Goal: Task Accomplishment & Management: Manage account settings

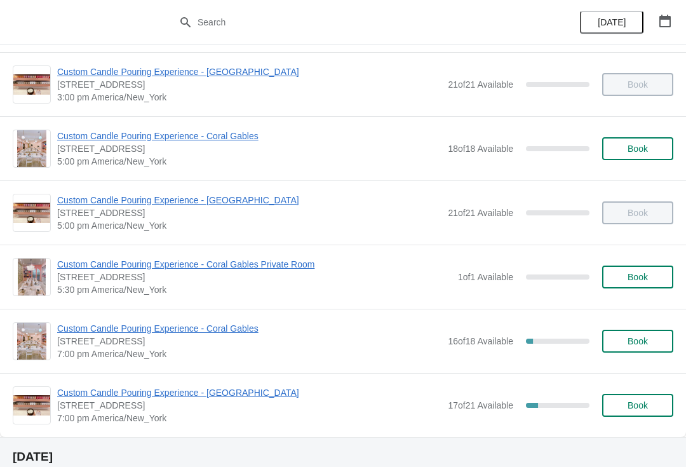
scroll to position [645, 0]
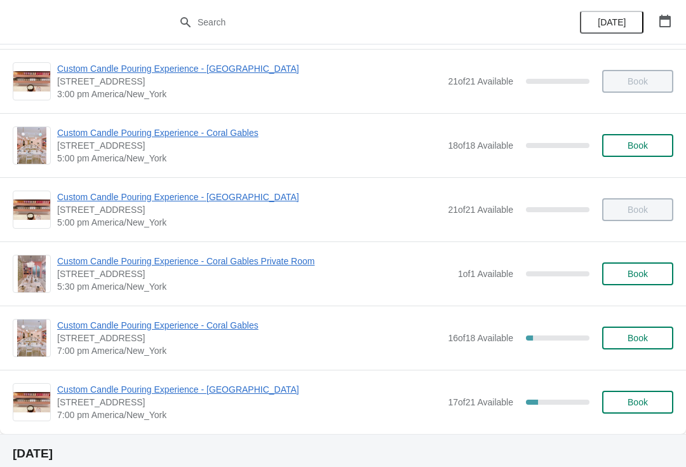
click at [219, 320] on span "Custom Candle Pouring Experience - Coral Gables" at bounding box center [249, 325] width 384 height 13
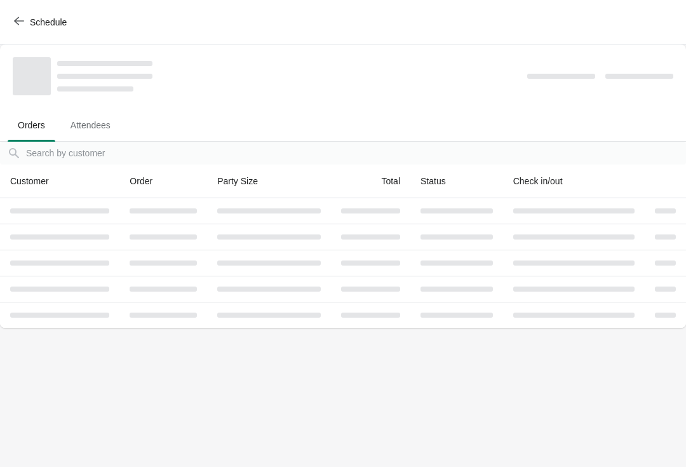
scroll to position [0, 0]
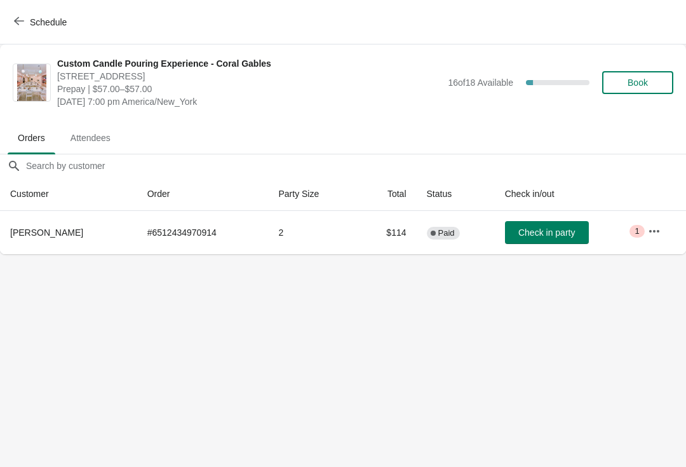
click at [23, 22] on icon "button" at bounding box center [19, 21] width 10 height 10
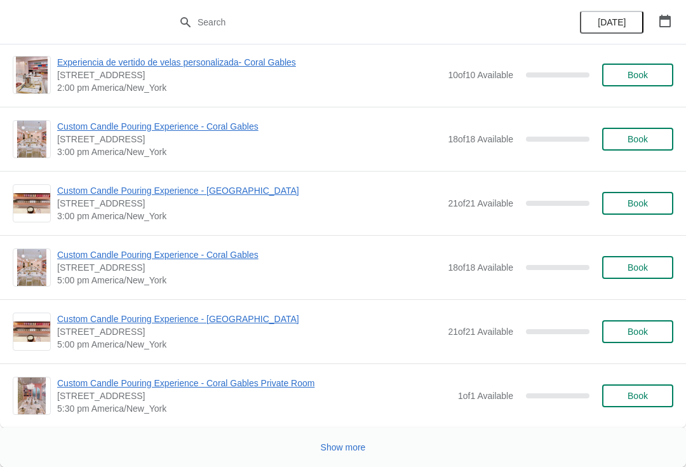
scroll to position [6196, 0]
click at [342, 453] on button "Show more" at bounding box center [343, 447] width 55 height 23
click at [331, 443] on span "Show more" at bounding box center [343, 447] width 45 height 10
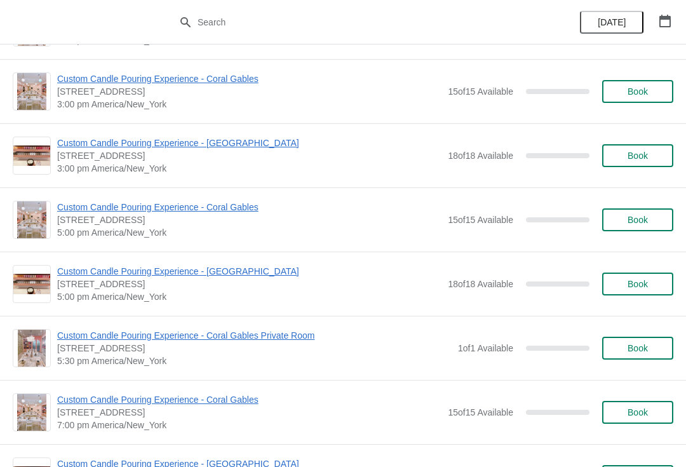
scroll to position [14352, 0]
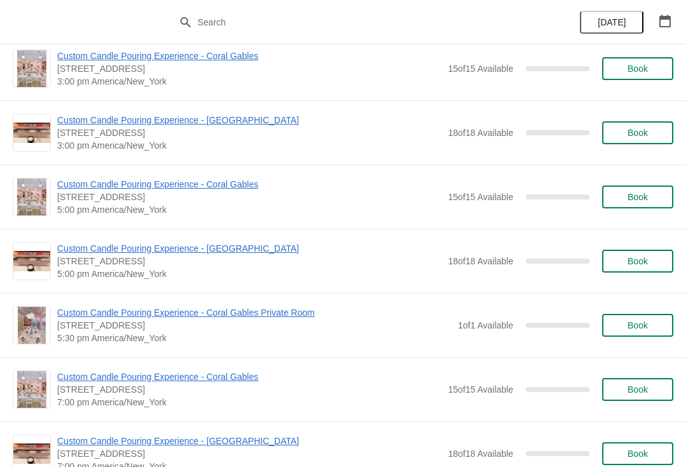
click at [602, 31] on button "[DATE]" at bounding box center [612, 22] width 64 height 23
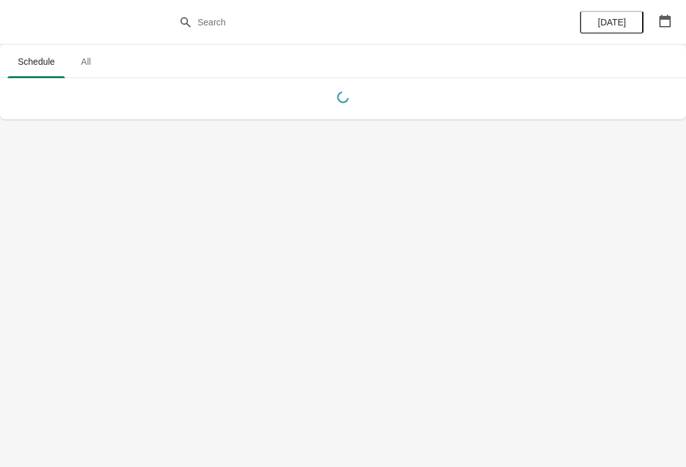
scroll to position [0, 0]
click at [667, 20] on icon "button" at bounding box center [665, 21] width 13 height 13
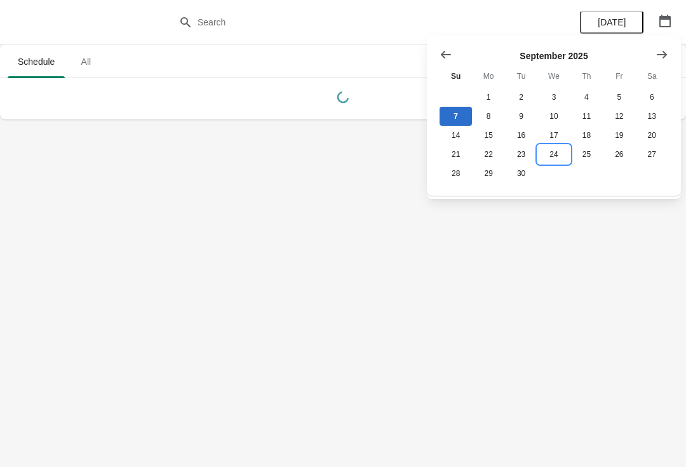
click at [557, 156] on button "24" at bounding box center [553, 154] width 32 height 19
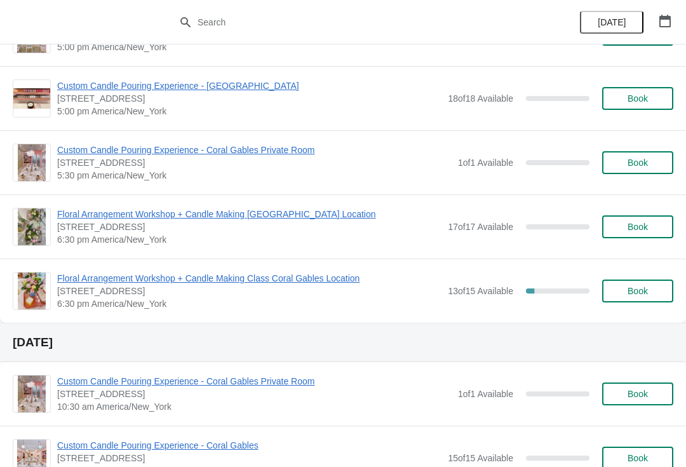
scroll to position [643, 0]
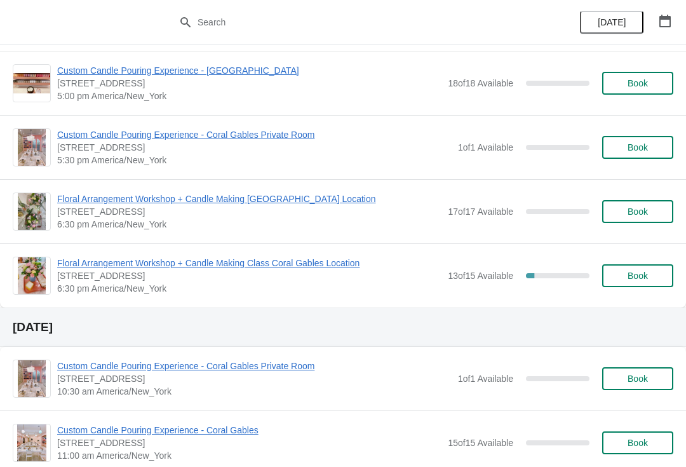
click at [669, 17] on icon "button" at bounding box center [664, 21] width 11 height 13
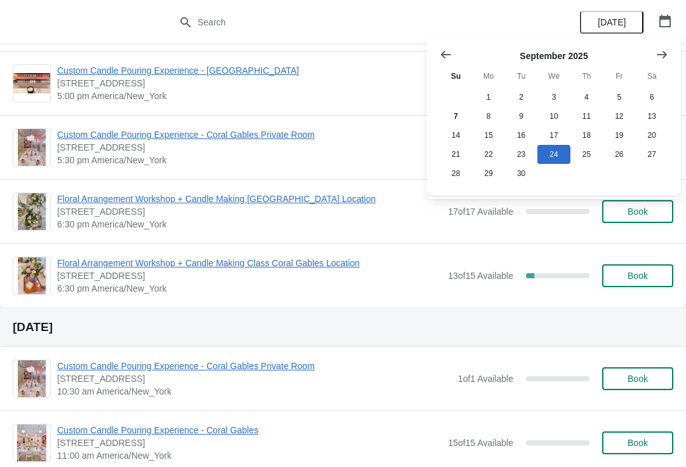
click at [659, 48] on icon "Show next month, October 2025" at bounding box center [661, 54] width 13 height 13
click at [553, 84] on th "We" at bounding box center [553, 76] width 32 height 23
click at [565, 93] on button "1" at bounding box center [553, 97] width 32 height 19
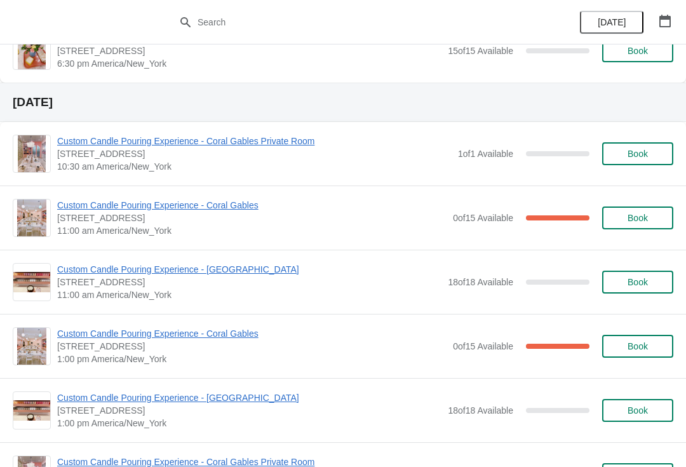
scroll to position [869, 0]
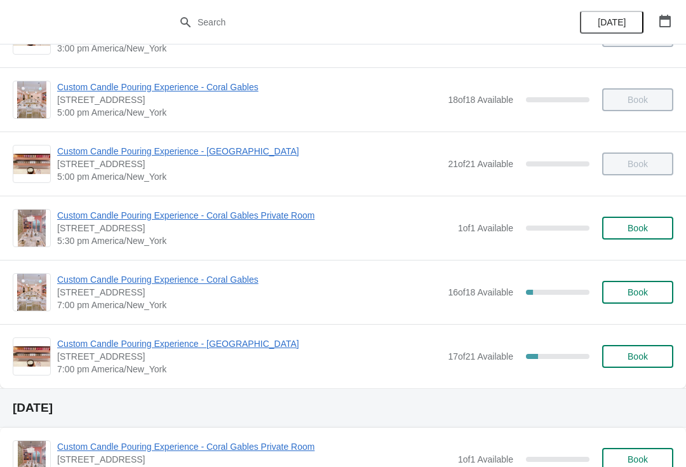
scroll to position [689, 0]
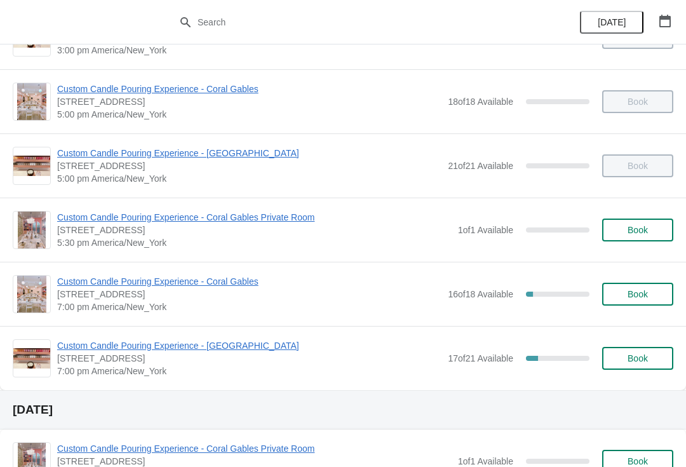
click at [101, 281] on span "Custom Candle Pouring Experience - Coral Gables" at bounding box center [249, 281] width 384 height 13
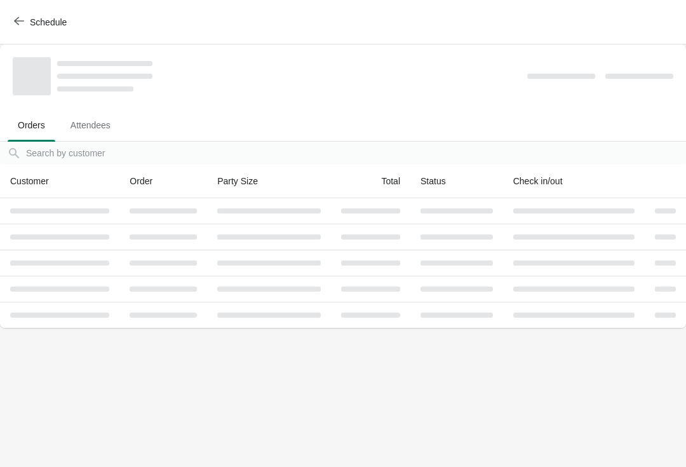
scroll to position [0, 0]
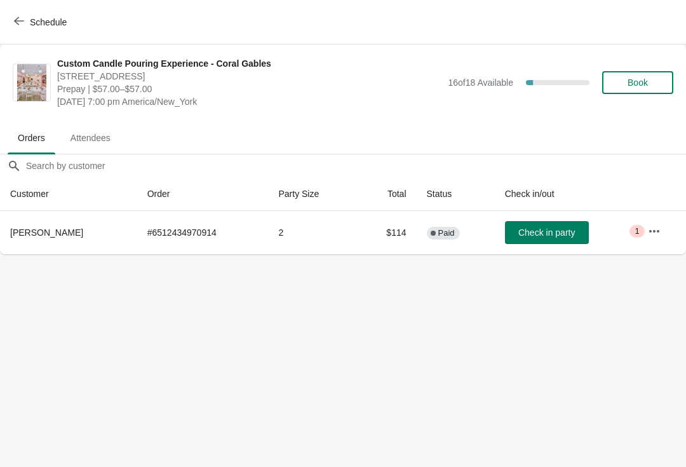
click at [659, 236] on icon "button" at bounding box center [654, 231] width 13 height 13
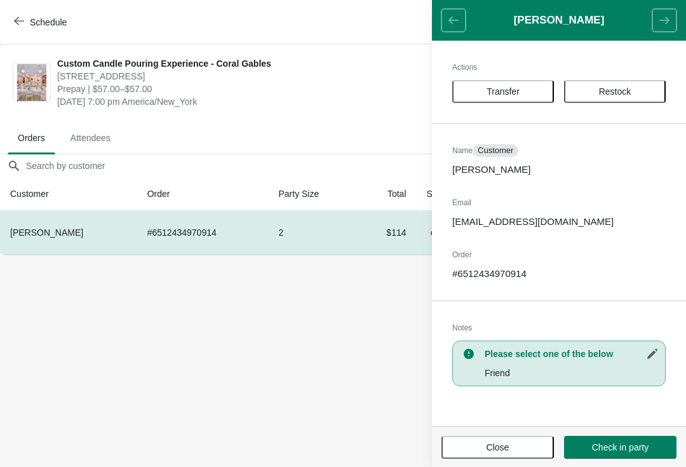
click at [509, 100] on button "Transfer" at bounding box center [503, 91] width 102 height 23
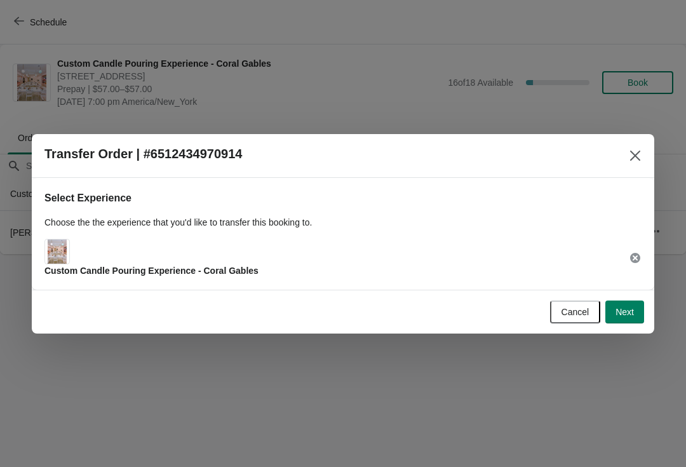
click at [629, 316] on span "Next" at bounding box center [624, 312] width 18 height 10
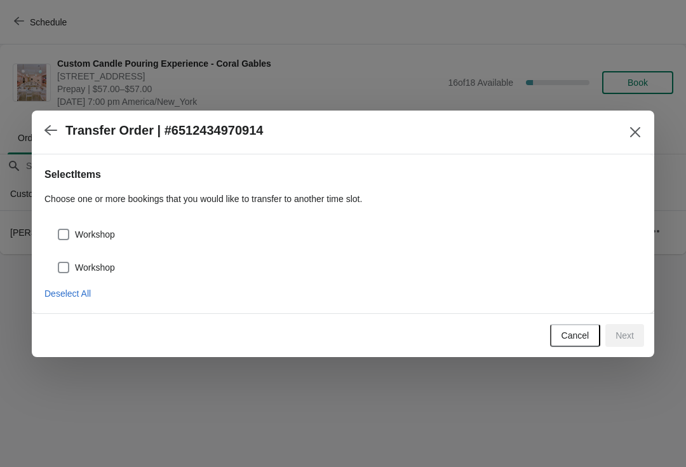
click at [72, 226] on label "Workshop" at bounding box center [86, 234] width 58 height 18
click at [58, 229] on input "Workshop" at bounding box center [58, 229] width 1 height 1
checkbox input "true"
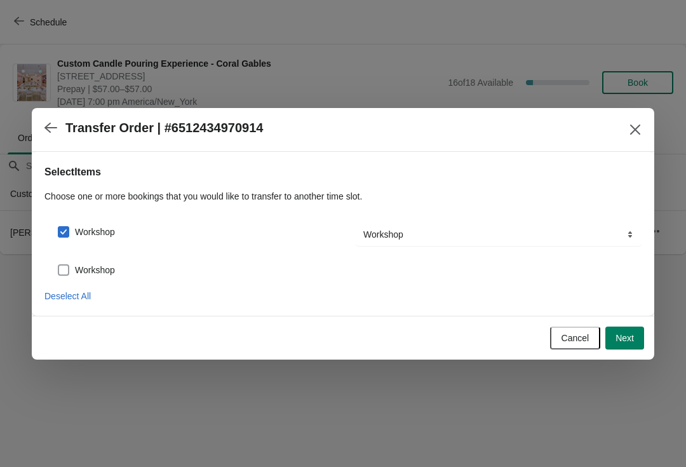
click at [64, 264] on span at bounding box center [63, 269] width 11 height 11
click at [58, 264] on input "Workshop" at bounding box center [58, 264] width 1 height 1
checkbox input "true"
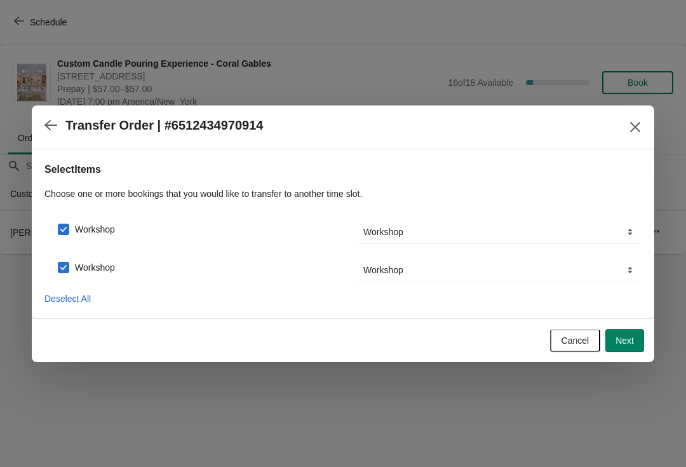
click at [641, 331] on button "Next" at bounding box center [624, 340] width 39 height 23
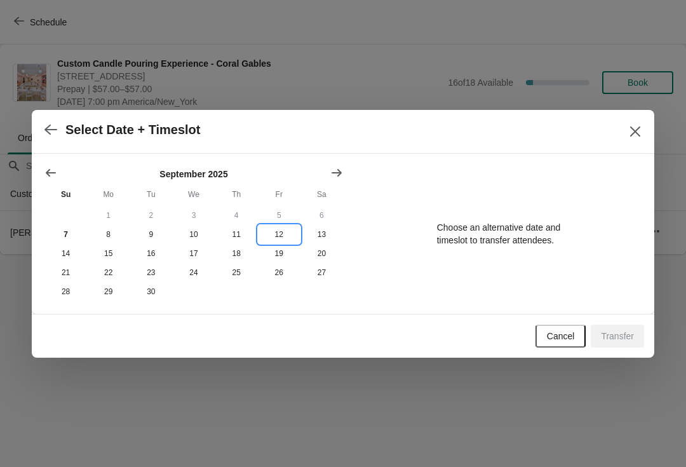
click at [286, 242] on button "12" at bounding box center [279, 234] width 43 height 19
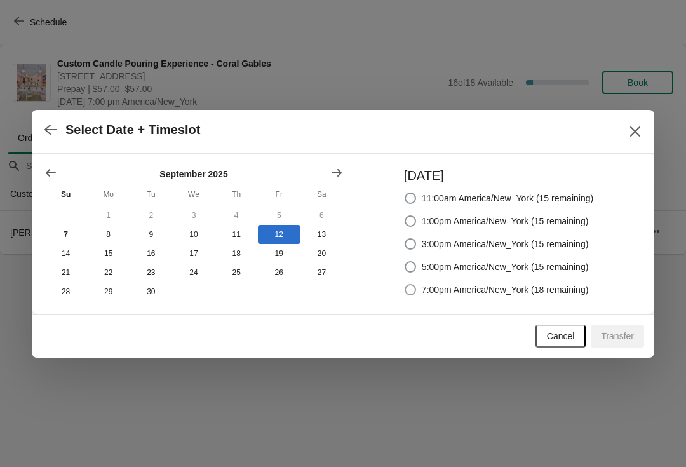
click at [438, 289] on span "7:00pm America/New_York (18 remaining)" at bounding box center [505, 289] width 167 height 13
click at [405, 285] on input "7:00pm America/New_York (18 remaining)" at bounding box center [405, 284] width 1 height 1
radio input "true"
click at [630, 332] on span "Transfer" at bounding box center [617, 336] width 33 height 10
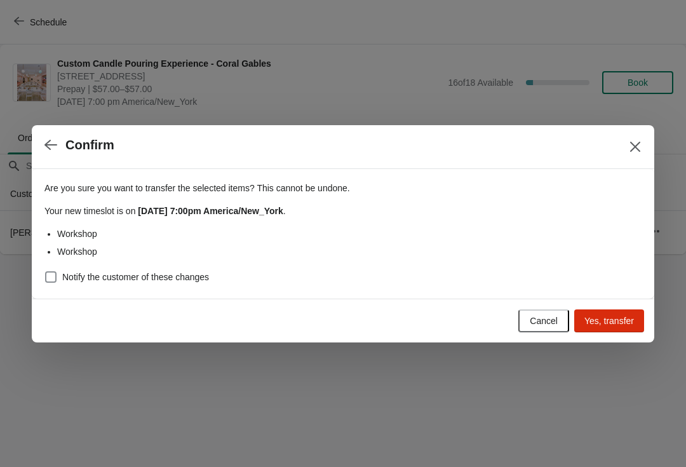
click at [73, 283] on label "Notify the customer of these changes" at bounding box center [126, 277] width 164 height 18
click at [46, 272] on input "Notify the customer of these changes" at bounding box center [45, 271] width 1 height 1
checkbox input "true"
click at [618, 323] on span "Yes, transfer" at bounding box center [609, 321] width 50 height 10
